Goal: Information Seeking & Learning: Learn about a topic

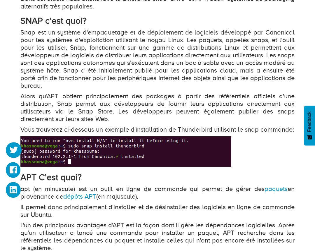
scroll to position [403, 0]
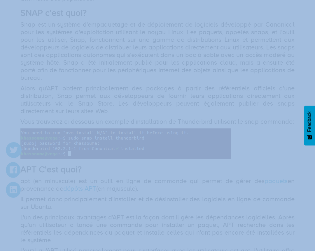
drag, startPoint x: 217, startPoint y: 49, endPoint x: 138, endPoint y: 57, distance: 79.0
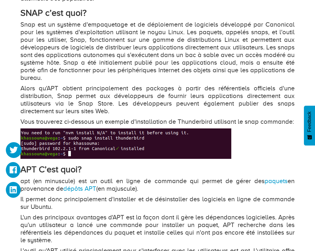
click at [185, 32] on p "Snap est un système d'empaquetage et de déploiement de logiciels développé par …" at bounding box center [157, 51] width 275 height 61
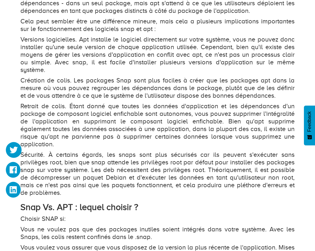
scroll to position [887, 0]
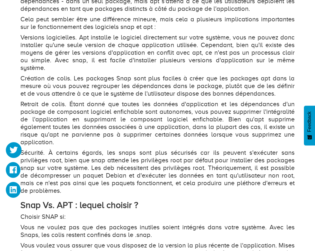
click at [166, 126] on p "Retrait de colis. Étant donné que toutes les données d'application et les dépen…" at bounding box center [157, 123] width 275 height 46
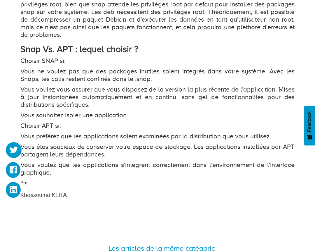
scroll to position [1048, 0]
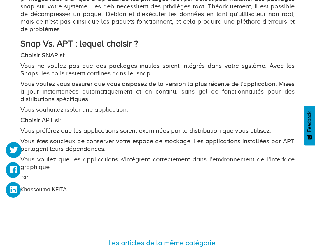
click at [234, 67] on p "Vous ne voulez pas que des packages inutiles soient intégrés dans votre système…" at bounding box center [157, 69] width 275 height 15
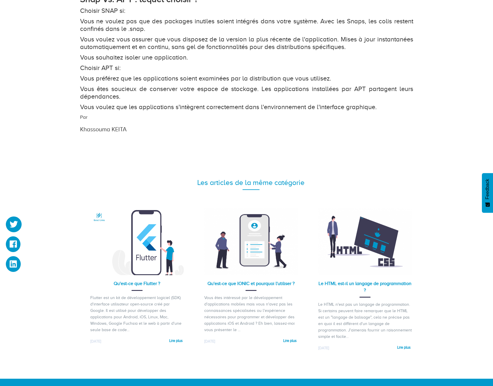
click at [84, 126] on h3 "Khassouma KEITA" at bounding box center [218, 129] width 276 height 6
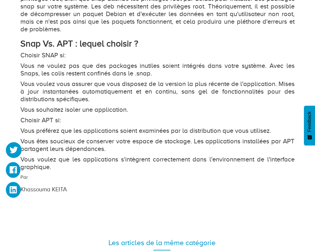
drag, startPoint x: 180, startPoint y: 44, endPoint x: 192, endPoint y: 49, distance: 12.7
click at [180, 44] on h2 "Snap Vs. APT : lequel choisir ?" at bounding box center [157, 44] width 275 height 10
